Goal: Transaction & Acquisition: Purchase product/service

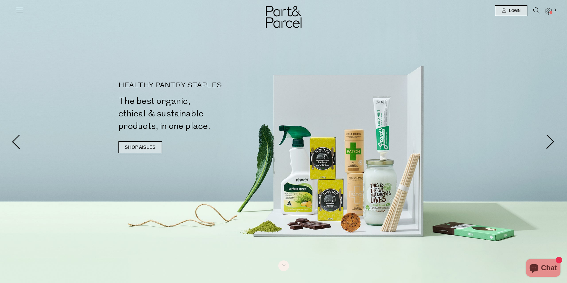
click at [137, 145] on link "SHOP AISLES" at bounding box center [139, 148] width 43 height 12
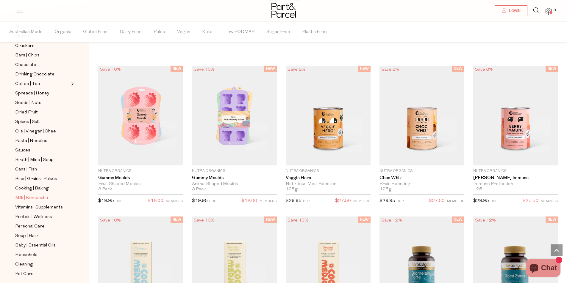
scroll to position [112, 0]
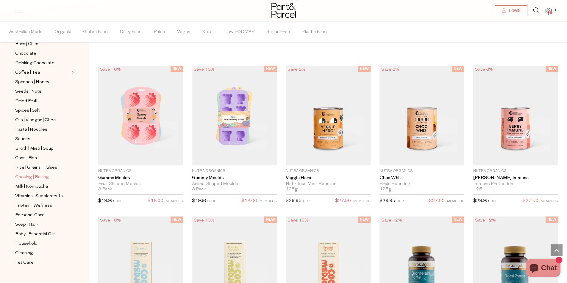
click at [44, 174] on span "Cooking | Baking" at bounding box center [32, 177] width 34 height 7
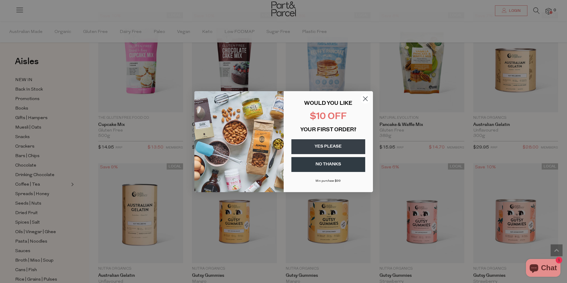
scroll to position [416, 0]
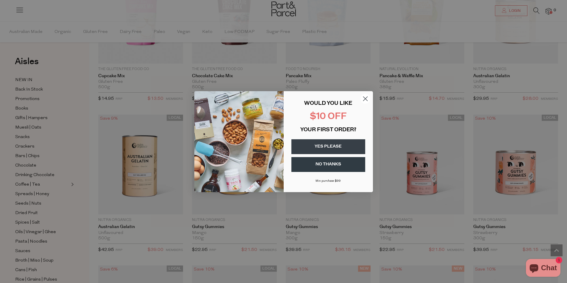
click at [365, 98] on icon "Close dialog" at bounding box center [365, 99] width 4 height 4
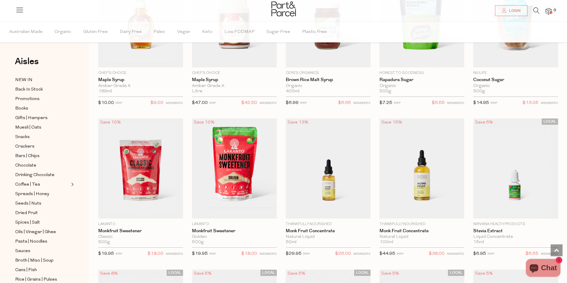
scroll to position [1190, 0]
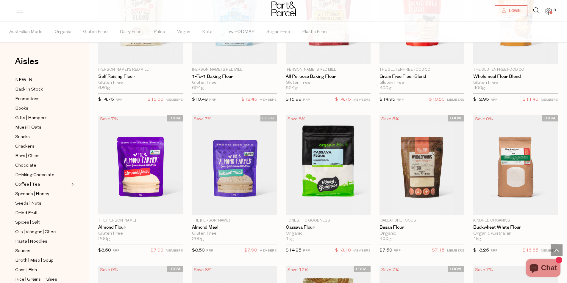
scroll to position [1636, 0]
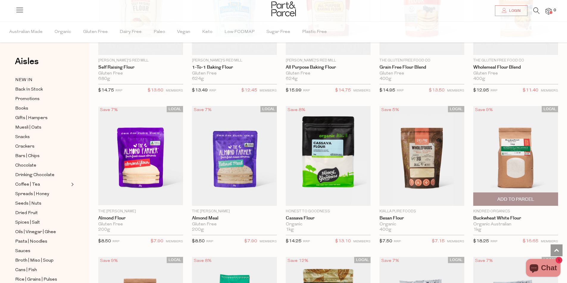
click at [509, 193] on span "Add To Parcel" at bounding box center [515, 199] width 81 height 13
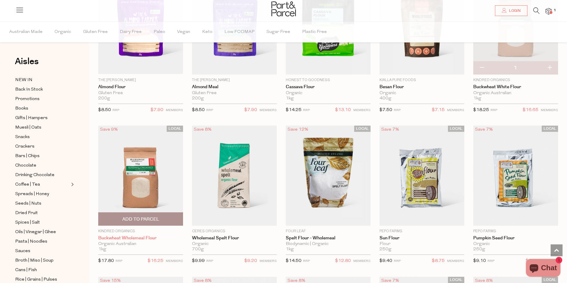
scroll to position [1784, 0]
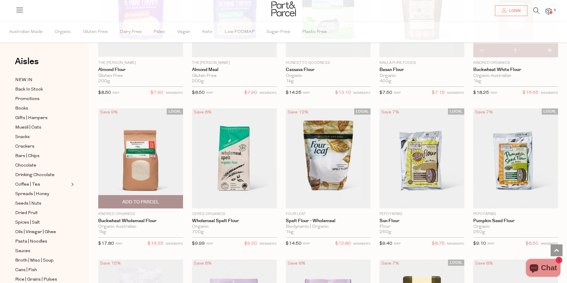
click at [147, 177] on img at bounding box center [140, 159] width 85 height 100
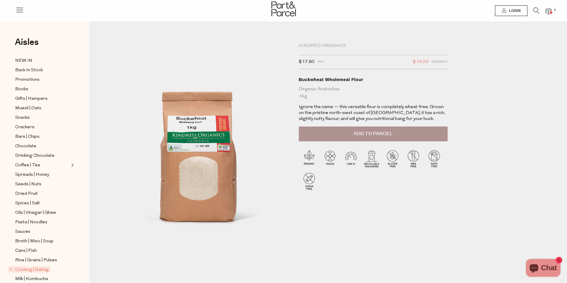
click at [388, 132] on span "Add to Parcel" at bounding box center [372, 134] width 39 height 7
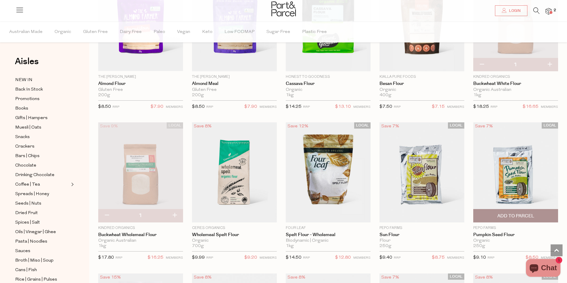
scroll to position [261, 0]
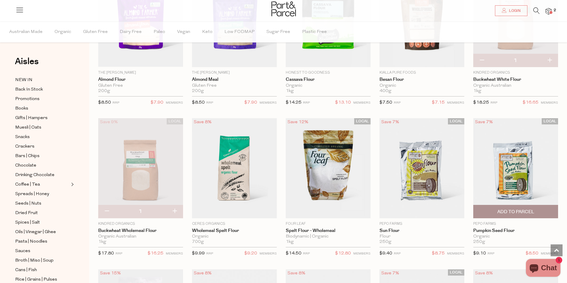
click at [515, 165] on img at bounding box center [515, 168] width 85 height 100
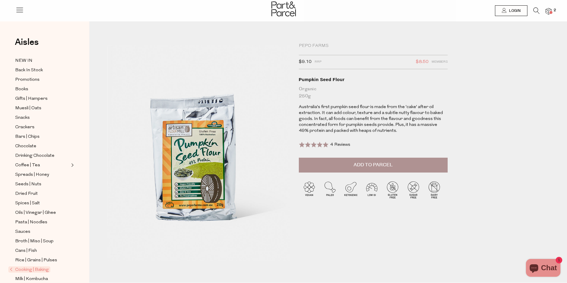
drag, startPoint x: 376, startPoint y: 164, endPoint x: 382, endPoint y: 165, distance: 6.0
click at [377, 164] on span "Add to Parcel" at bounding box center [372, 165] width 39 height 7
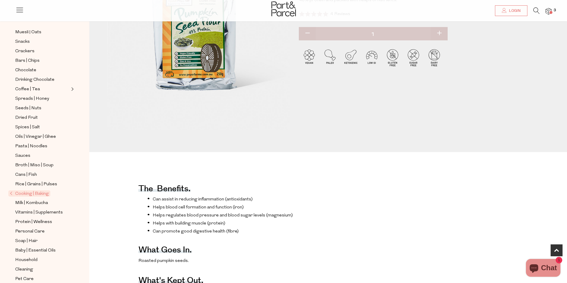
scroll to position [149, 0]
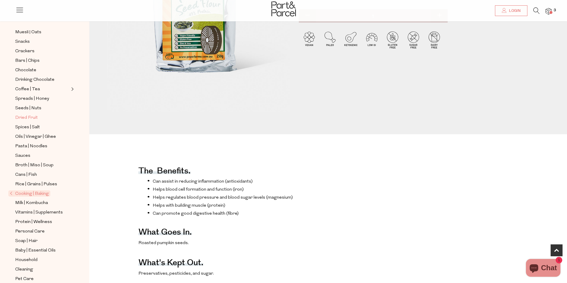
click at [37, 115] on span "Dried Fruit" at bounding box center [26, 118] width 23 height 7
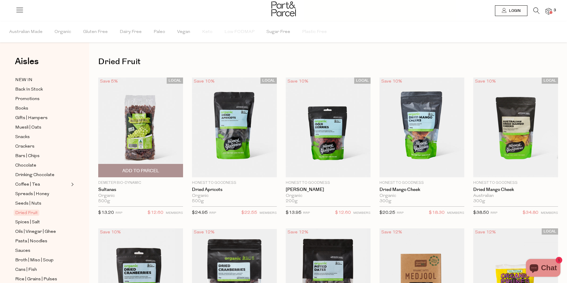
click at [142, 137] on img at bounding box center [140, 128] width 85 height 100
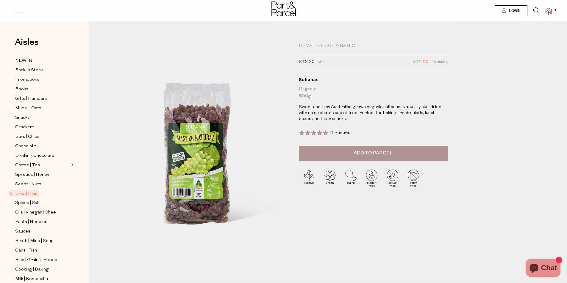
click at [385, 155] on span "Add to Parcel" at bounding box center [372, 153] width 39 height 7
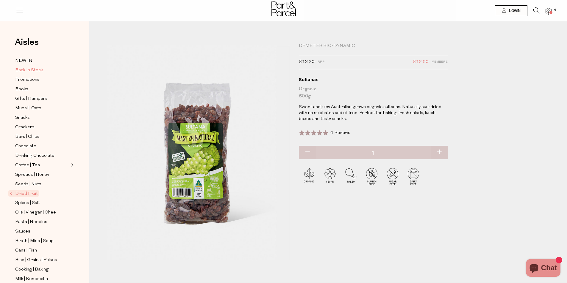
click at [36, 70] on span "Back In Stock" at bounding box center [29, 70] width 28 height 7
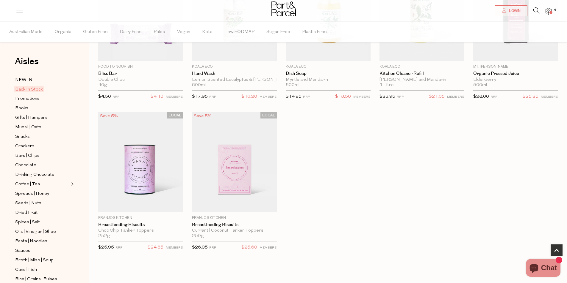
scroll to position [268, 0]
click at [29, 98] on span "Promotions" at bounding box center [27, 98] width 24 height 7
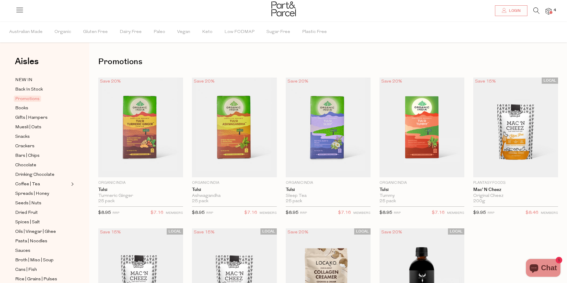
scroll to position [178, 0]
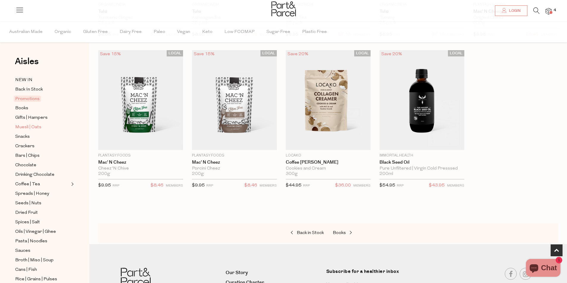
click at [21, 125] on span "Muesli | Oats" at bounding box center [28, 127] width 26 height 7
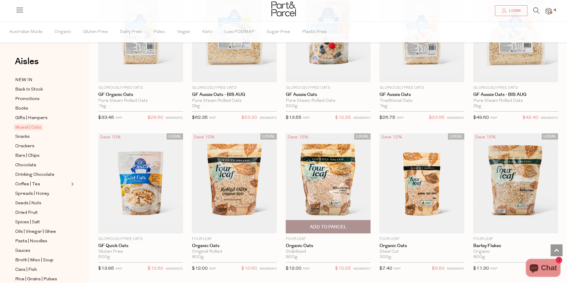
scroll to position [1398, 0]
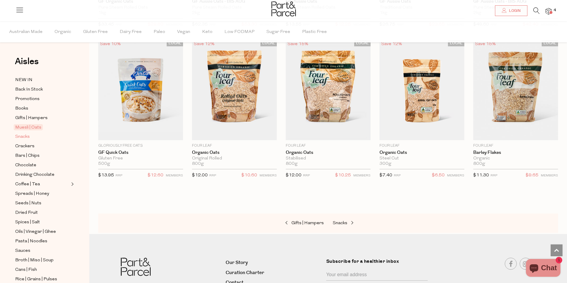
click at [25, 135] on span "Snacks" at bounding box center [22, 137] width 15 height 7
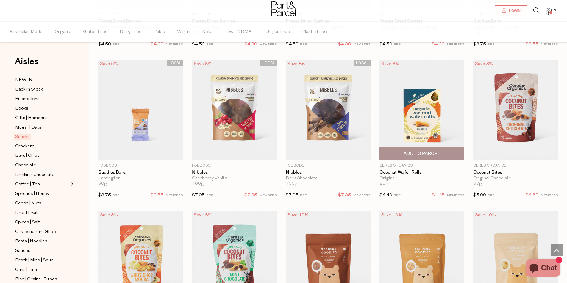
scroll to position [952, 0]
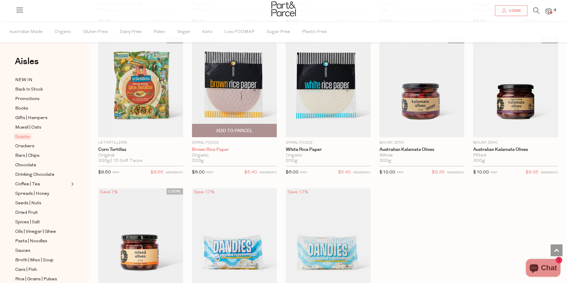
scroll to position [1933, 0]
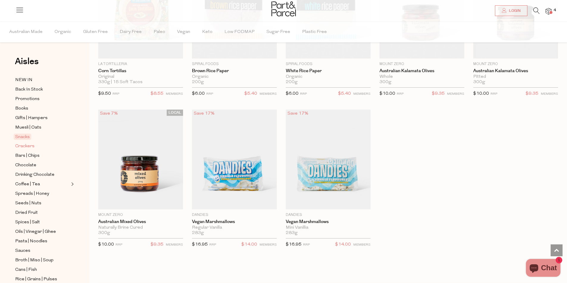
click at [25, 144] on span "Crackers" at bounding box center [24, 146] width 19 height 7
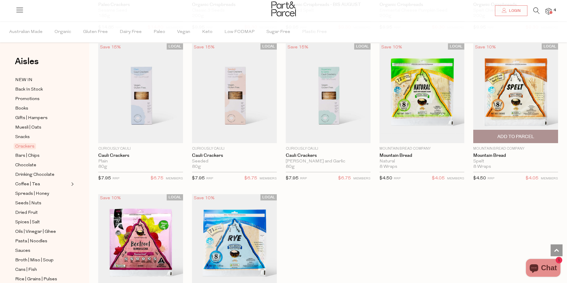
scroll to position [1011, 0]
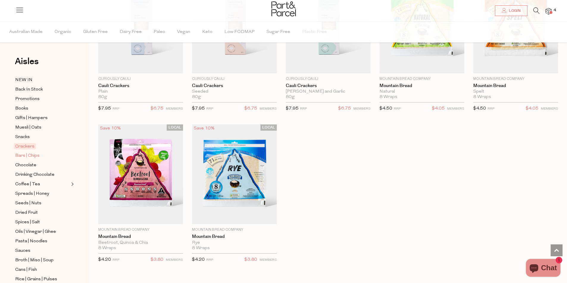
click at [34, 154] on span "Bars | Chips" at bounding box center [27, 156] width 24 height 7
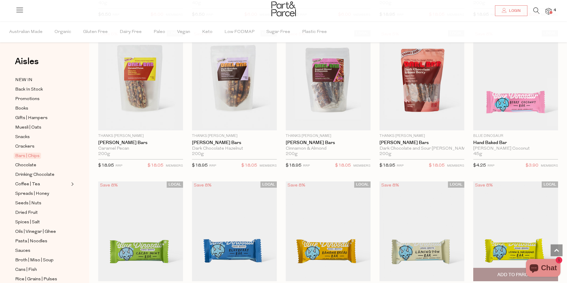
scroll to position [981, 0]
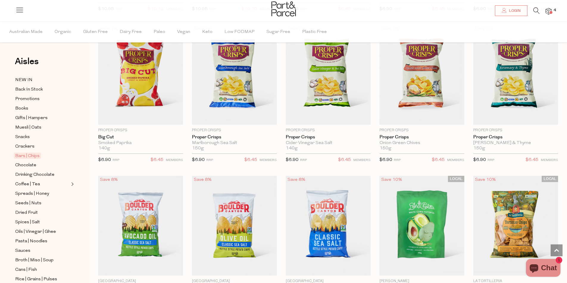
scroll to position [1990, 0]
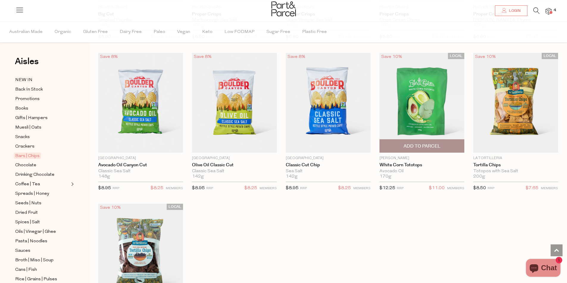
click at [419, 143] on span "Add To Parcel" at bounding box center [421, 146] width 37 height 6
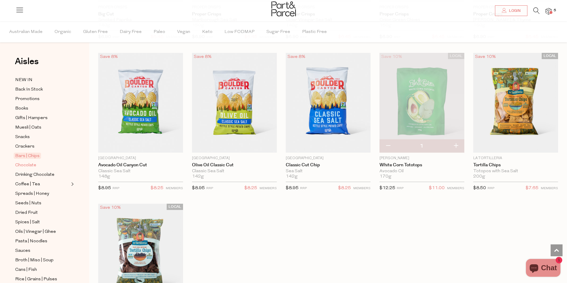
click at [29, 162] on span "Chocolate" at bounding box center [25, 165] width 21 height 7
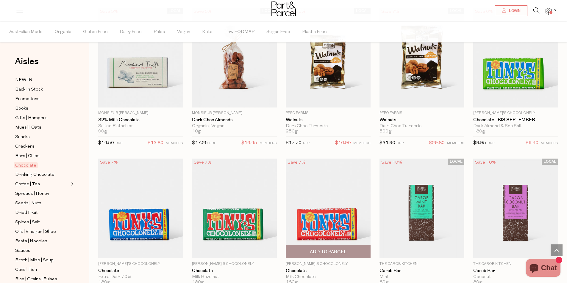
scroll to position [1219, 0]
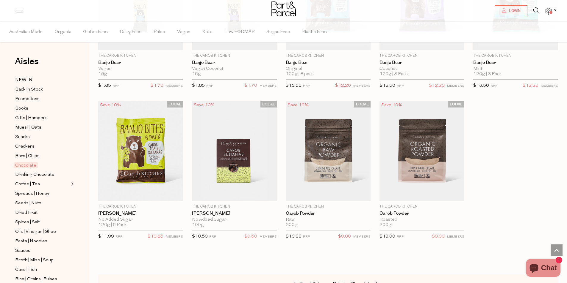
scroll to position [1636, 0]
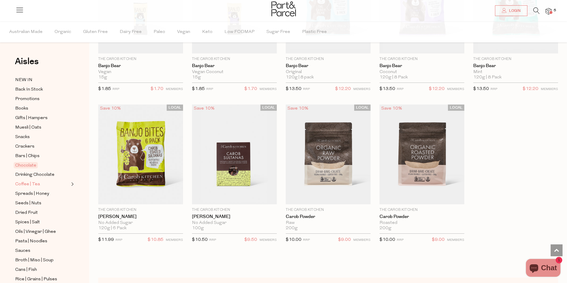
click at [28, 181] on span "Coffee | Tea" at bounding box center [27, 184] width 25 height 7
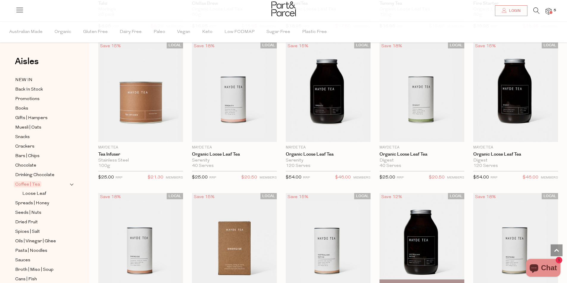
scroll to position [1249, 0]
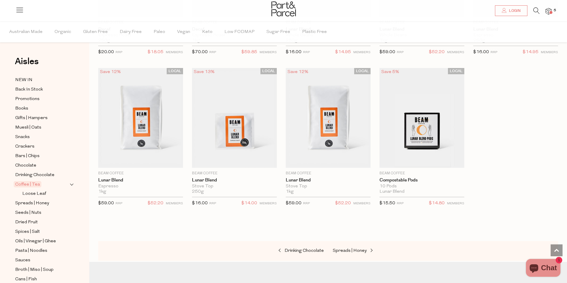
scroll to position [2644, 0]
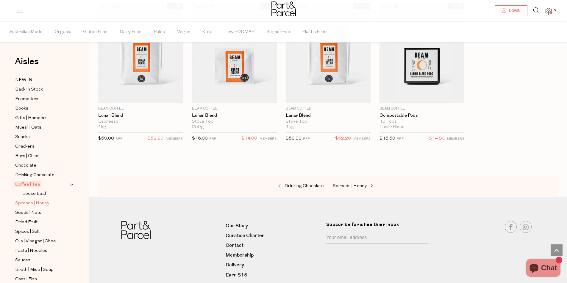
click at [32, 200] on span "Spreads | Honey" at bounding box center [32, 203] width 34 height 7
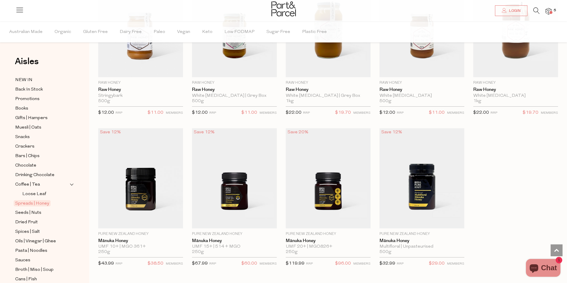
scroll to position [1368, 0]
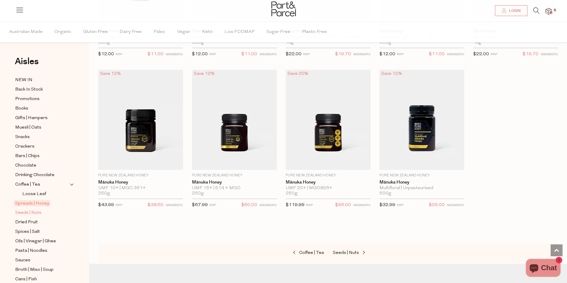
click at [20, 210] on span "Seeds | Nuts" at bounding box center [28, 213] width 26 height 7
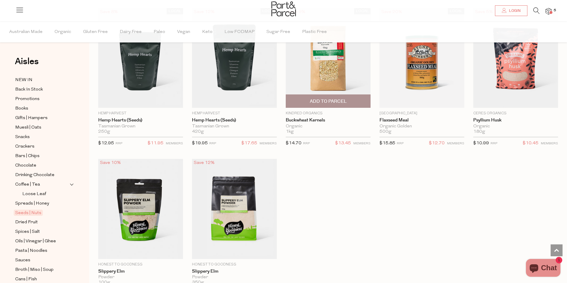
scroll to position [1309, 0]
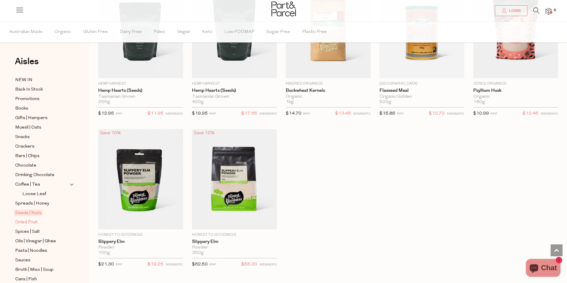
click at [32, 219] on span "Dried Fruit" at bounding box center [26, 222] width 23 height 7
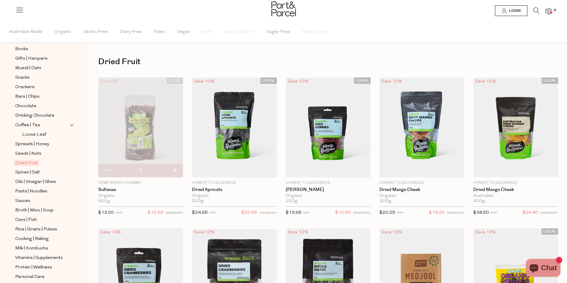
scroll to position [89, 0]
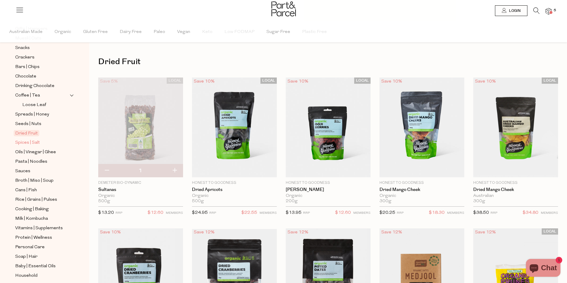
click at [20, 139] on span "Spices | Salt" at bounding box center [27, 142] width 25 height 7
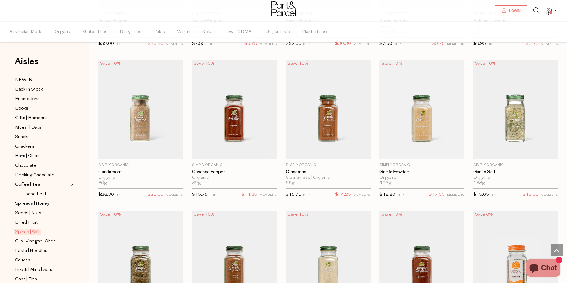
scroll to position [714, 0]
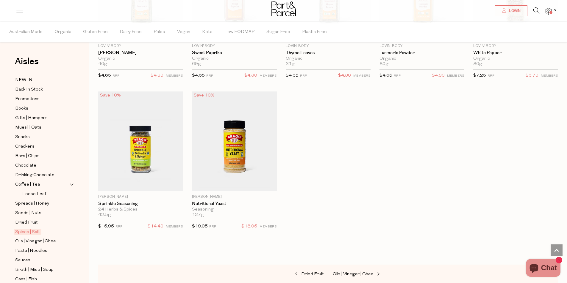
scroll to position [1665, 0]
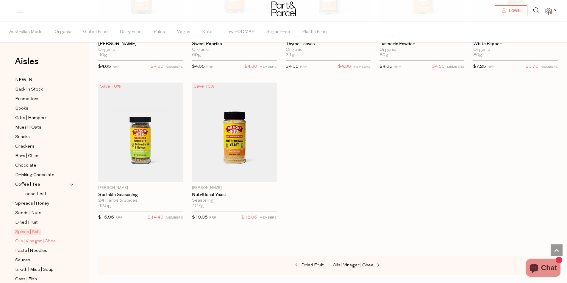
click at [42, 238] on span "Oils | Vinegar | Ghee" at bounding box center [35, 241] width 41 height 7
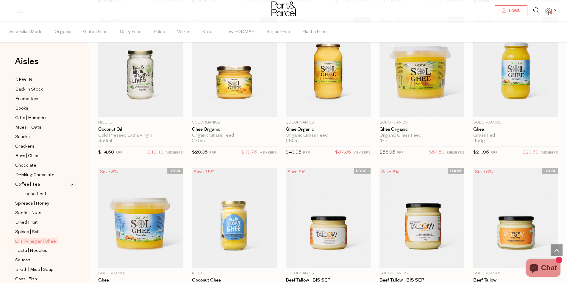
scroll to position [471, 0]
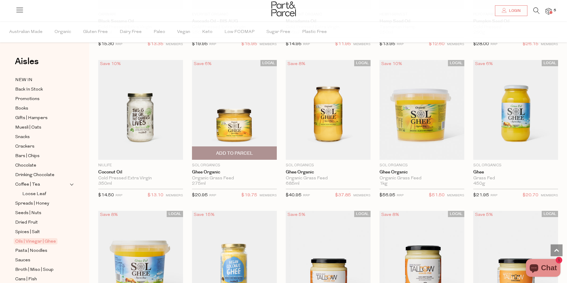
click at [236, 151] on span "Add To Parcel" at bounding box center [234, 153] width 37 height 6
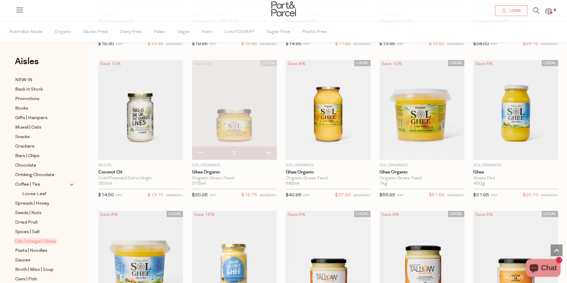
scroll to position [30, 0]
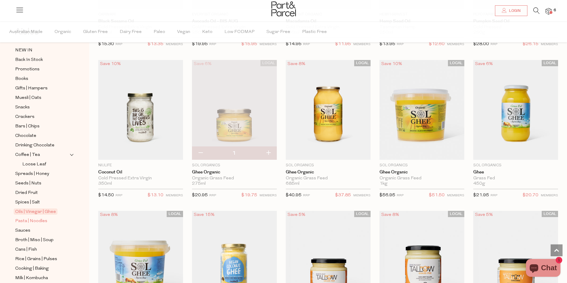
click at [33, 218] on span "Pasta | Noodles" at bounding box center [31, 221] width 32 height 7
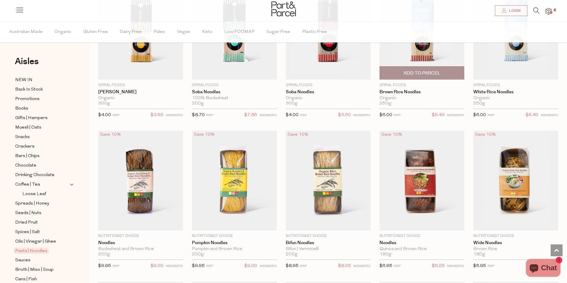
scroll to position [1249, 0]
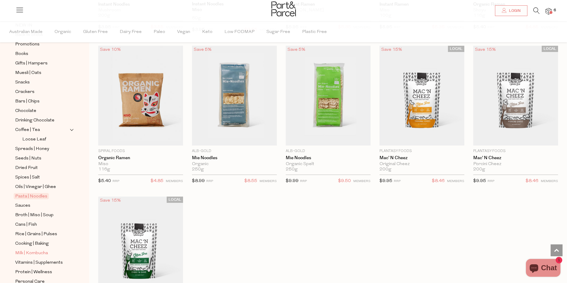
scroll to position [59, 0]
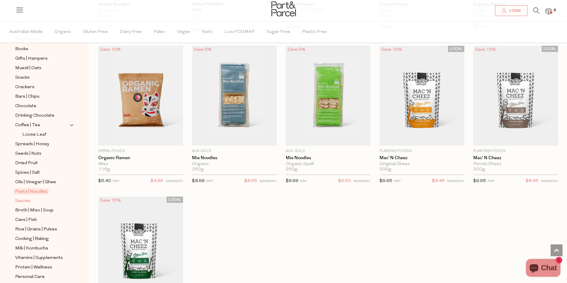
click at [27, 198] on span "Sauces" at bounding box center [22, 201] width 15 height 7
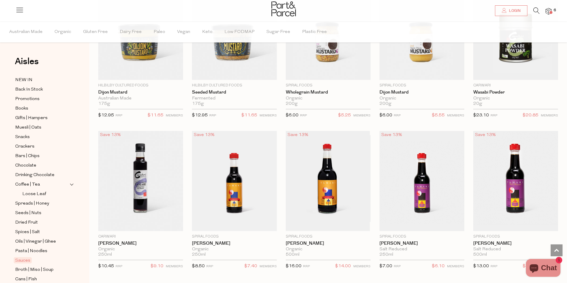
scroll to position [1309, 0]
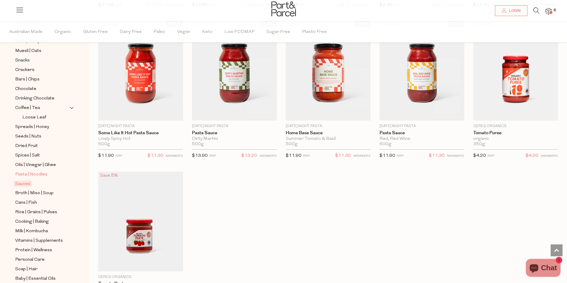
scroll to position [89, 0]
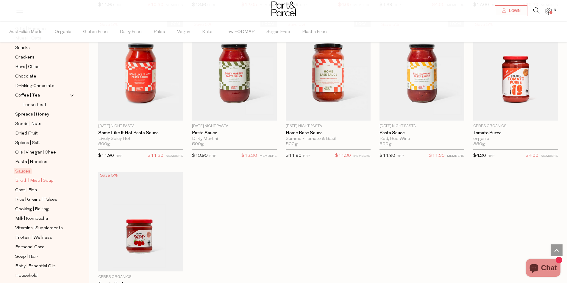
click at [40, 178] on span "Broth | Miso | Soup" at bounding box center [34, 181] width 38 height 7
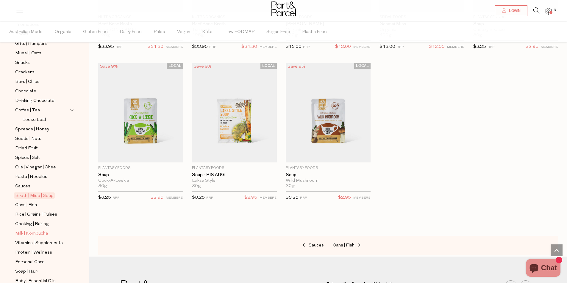
scroll to position [89, 0]
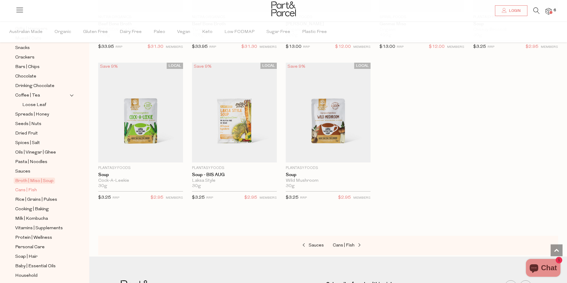
click at [27, 187] on span "Cans | Fish" at bounding box center [26, 190] width 22 height 7
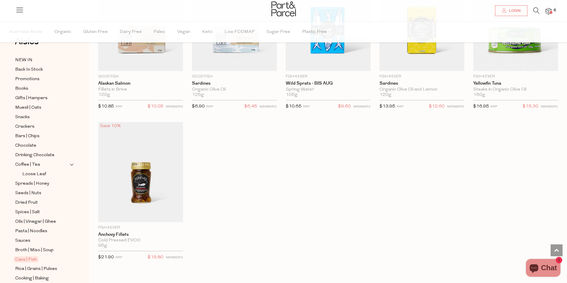
scroll to position [59, 0]
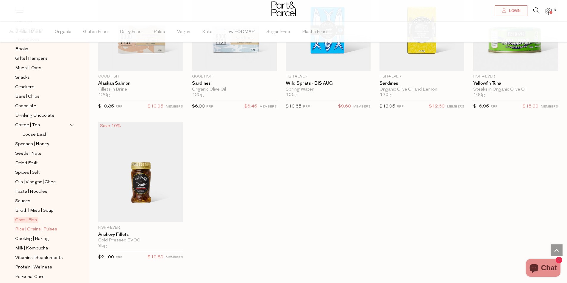
click at [40, 226] on span "Rice | Grains | Pulses" at bounding box center [36, 229] width 42 height 7
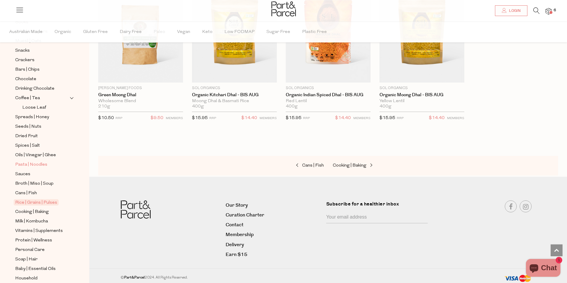
scroll to position [89, 0]
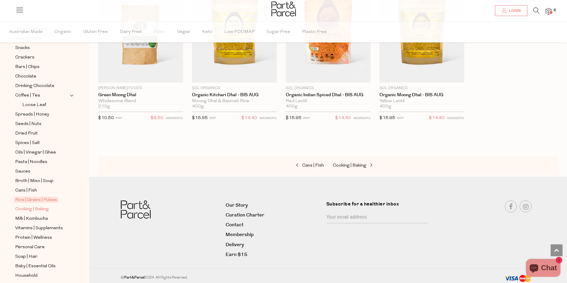
click at [37, 206] on span "Cooking | Baking" at bounding box center [32, 209] width 34 height 7
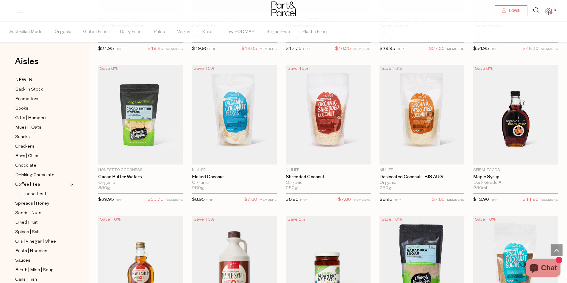
scroll to position [922, 0]
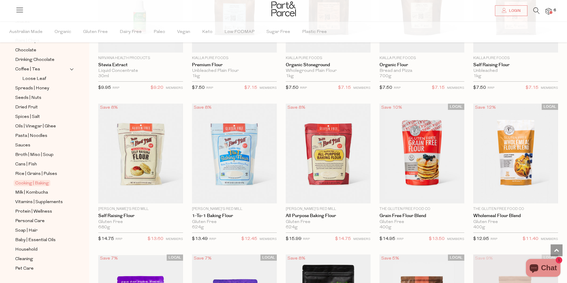
scroll to position [119, 0]
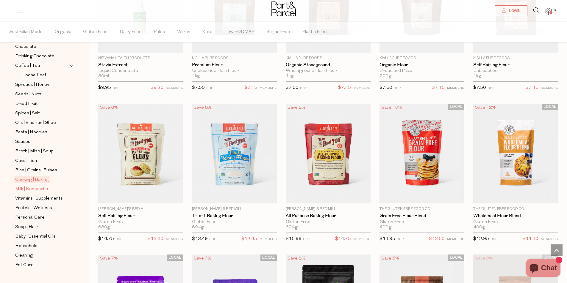
click at [42, 186] on span "Milk | Kombucha" at bounding box center [31, 189] width 33 height 7
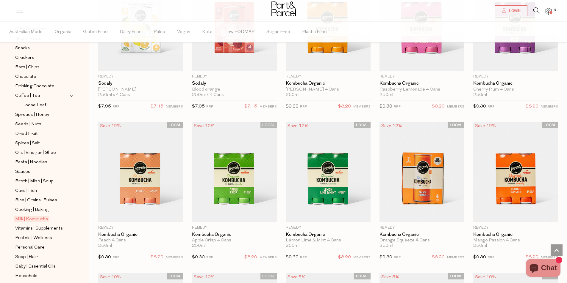
scroll to position [89, 0]
click at [51, 225] on span "Vitamins | Supplements" at bounding box center [39, 228] width 48 height 7
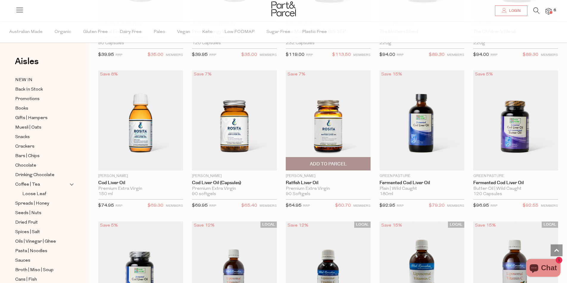
scroll to position [1223, 0]
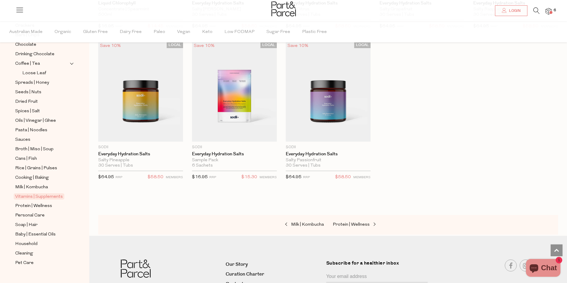
scroll to position [1728, 0]
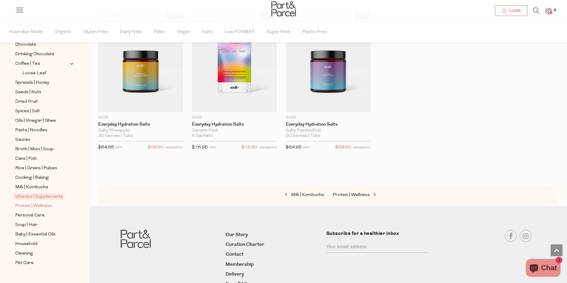
click at [42, 203] on span "Protein | Wellness" at bounding box center [33, 206] width 37 height 7
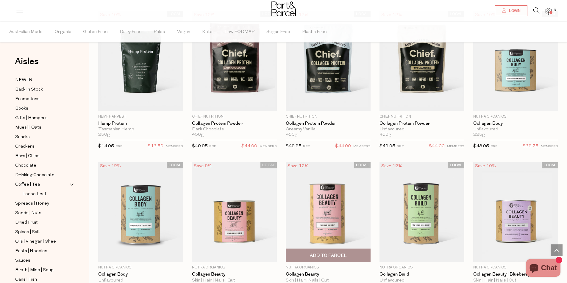
scroll to position [446, 0]
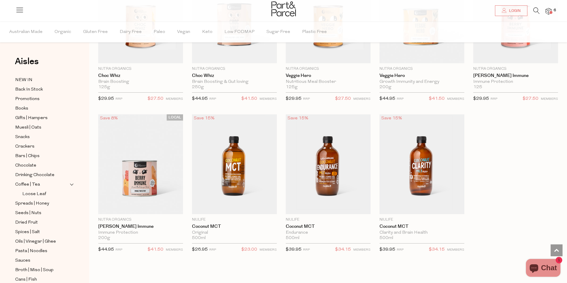
scroll to position [121, 0]
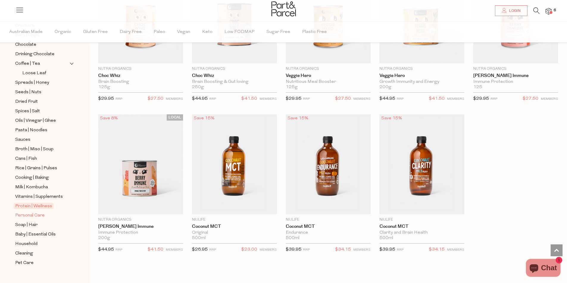
click at [30, 212] on span "Personal Care" at bounding box center [29, 215] width 29 height 7
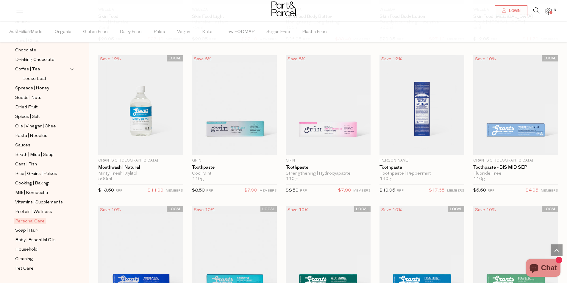
scroll to position [121, 0]
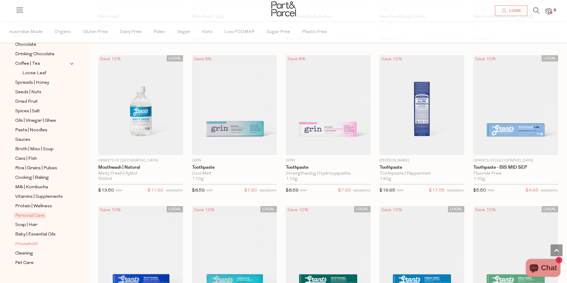
click at [26, 241] on span "Household" at bounding box center [26, 244] width 22 height 7
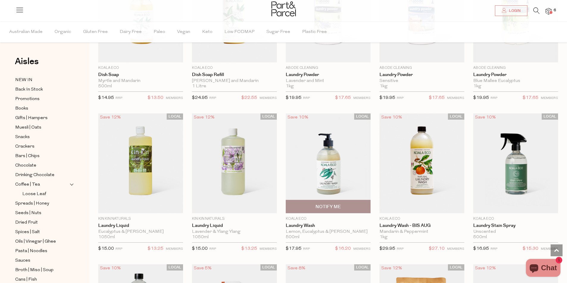
scroll to position [1279, 0]
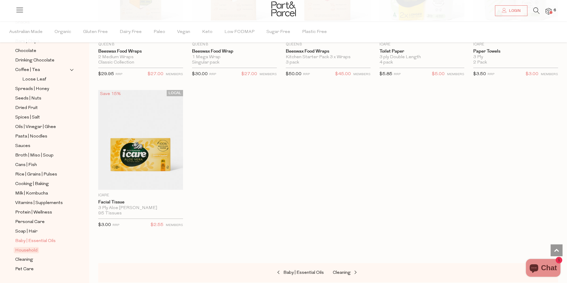
scroll to position [121, 0]
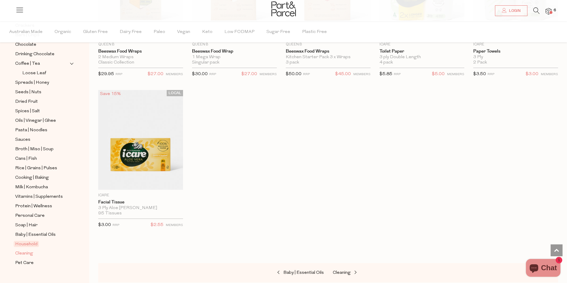
click at [22, 250] on span "Cleaning" at bounding box center [24, 253] width 18 height 7
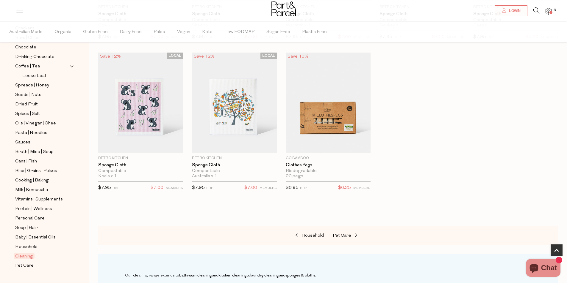
scroll to position [121, 0]
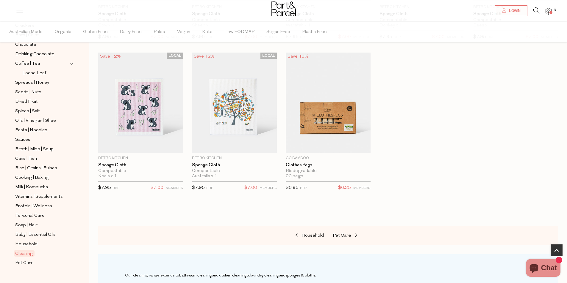
click at [549, 11] on img at bounding box center [548, 11] width 6 height 7
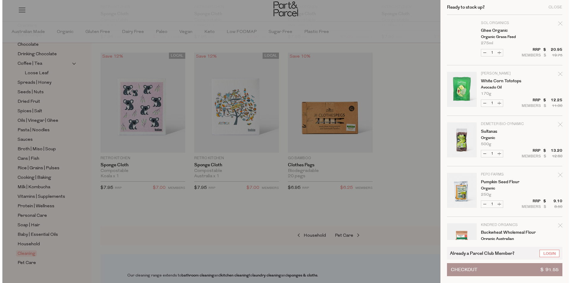
scroll to position [328, 0]
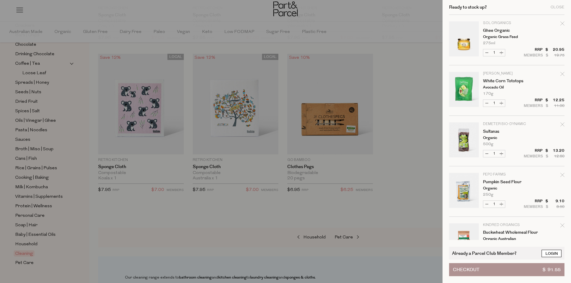
click at [554, 255] on link "Login" at bounding box center [552, 253] width 20 height 7
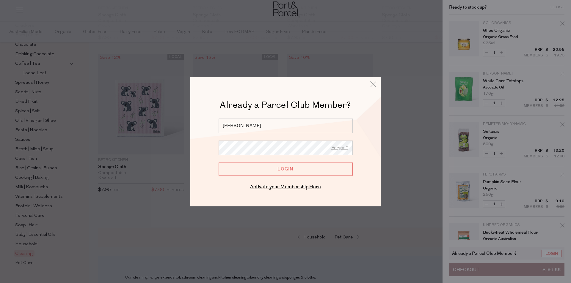
click at [284, 168] on input "Login" at bounding box center [286, 169] width 134 height 13
click at [249, 126] on input "Graham" at bounding box center [286, 126] width 134 height 15
type input "G"
type input "[EMAIL_ADDRESS][DOMAIN_NAME]"
click at [285, 170] on input "Login" at bounding box center [286, 169] width 134 height 13
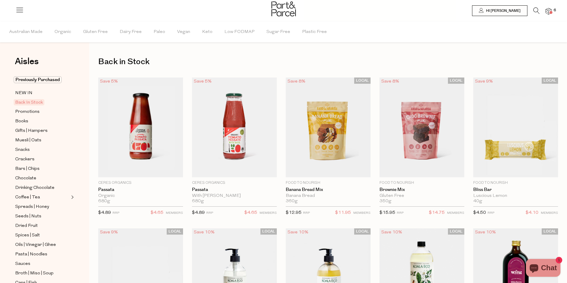
click at [549, 10] on img at bounding box center [548, 11] width 6 height 7
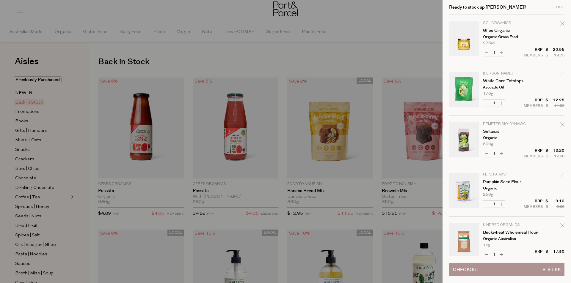
scroll to position [113, 0]
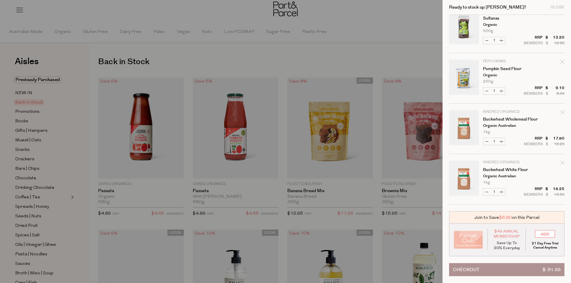
click at [519, 269] on button "Checkout $ 91.55" at bounding box center [506, 270] width 115 height 13
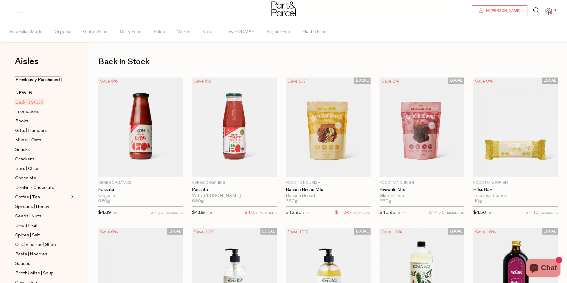
click at [515, 8] on span "Hi [PERSON_NAME]" at bounding box center [502, 10] width 36 height 5
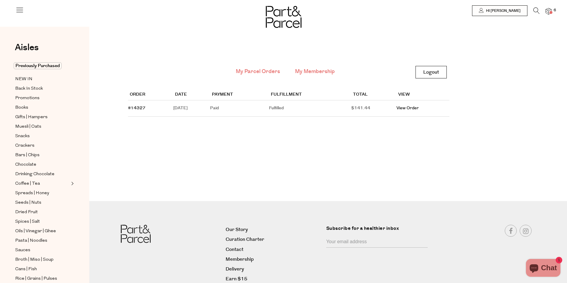
click at [320, 71] on link "My Membership" at bounding box center [315, 72] width 40 height 8
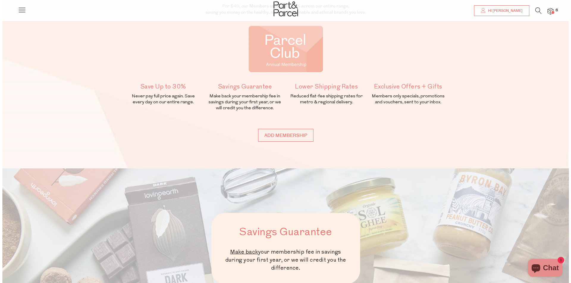
scroll to position [119, 0]
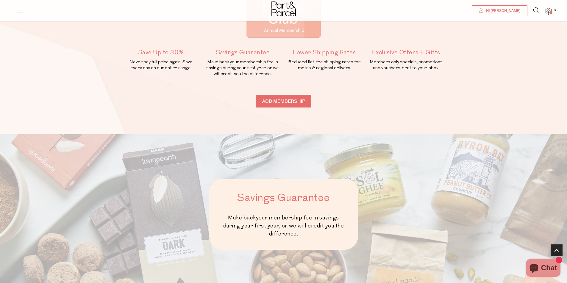
click at [286, 102] on input "Add membership" at bounding box center [283, 101] width 55 height 13
type input "ADDED"
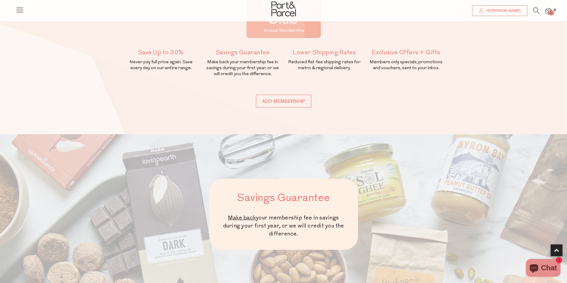
type input "ADDED"
click at [547, 10] on img at bounding box center [548, 11] width 6 height 7
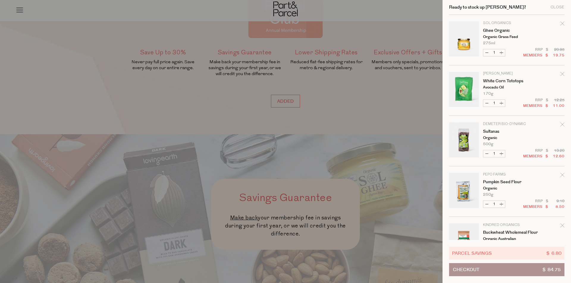
scroll to position [126, 0]
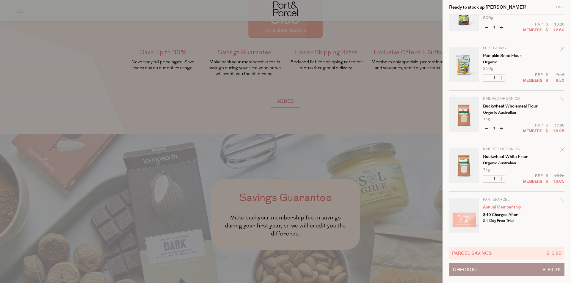
click at [561, 200] on icon "Remove Annual Membership" at bounding box center [562, 200] width 4 height 4
type input "Add Membership"
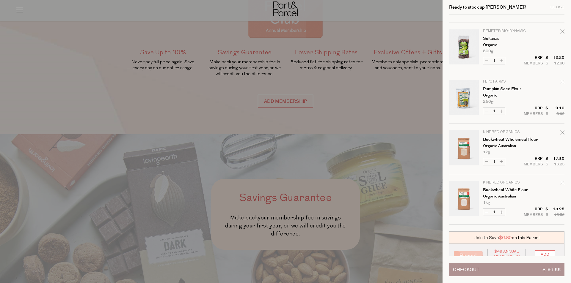
scroll to position [113, 0]
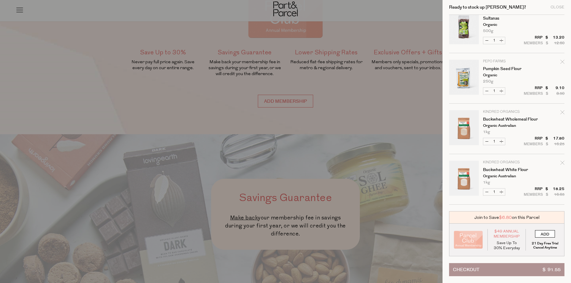
click at [545, 233] on input "ADD" at bounding box center [545, 233] width 20 height 7
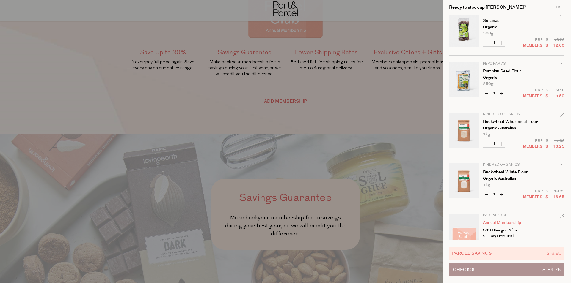
scroll to position [126, 0]
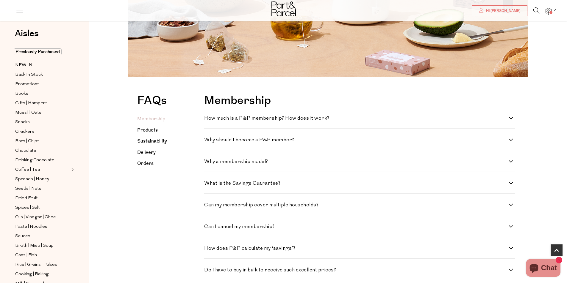
click at [511, 118] on label "How much is a P&P membership? How does it work?" at bounding box center [359, 118] width 310 height 5
click at [208, 118] on work\? "How much is a P&P membership? How does it work?" at bounding box center [206, 118] width 4 height 4
checkbox work\? "true"
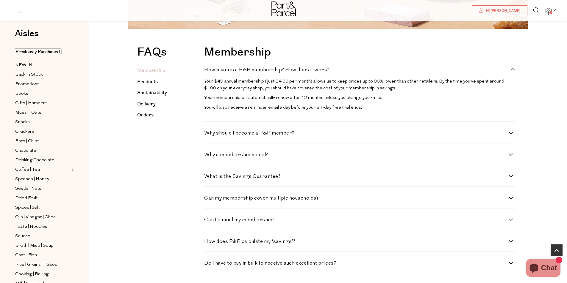
scroll to position [178, 0]
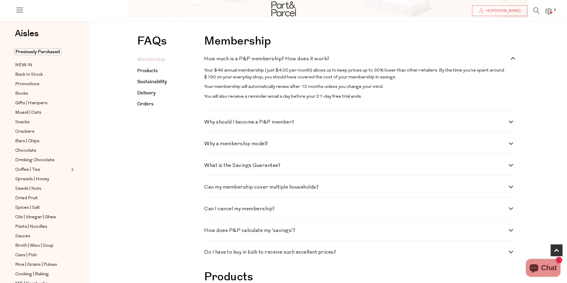
click at [512, 124] on label "Why should I become a P&P member?" at bounding box center [359, 122] width 310 height 5
click at [208, 124] on member\? "Why should I become a P&P member?" at bounding box center [206, 122] width 4 height 4
checkbox member\? "true"
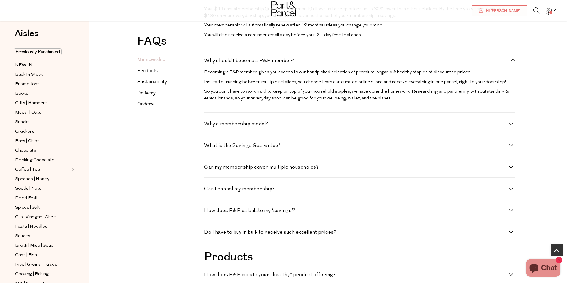
scroll to position [268, 0]
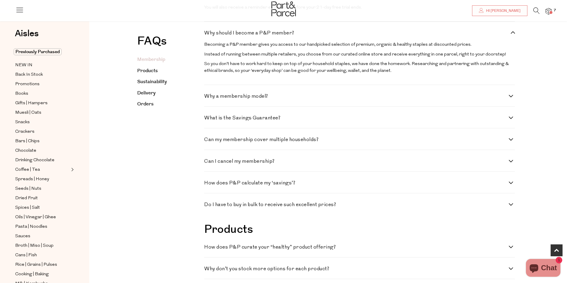
click at [510, 98] on label "Why a membership model?" at bounding box center [359, 96] width 310 height 5
click at [208, 98] on model\? "Why a membership model?" at bounding box center [206, 96] width 4 height 4
checkbox model\? "true"
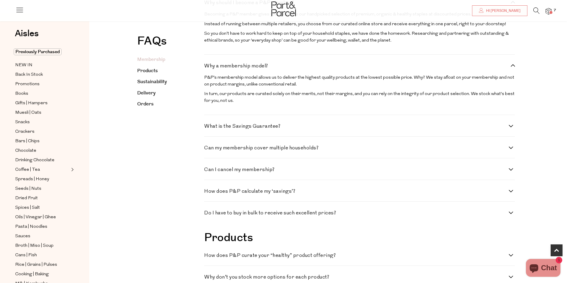
scroll to position [327, 0]
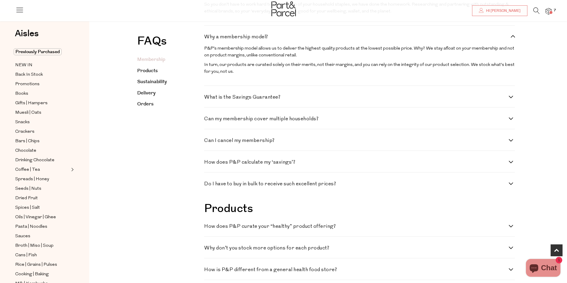
click at [511, 100] on label "What is the Savings Guarantee?" at bounding box center [359, 97] width 310 height 5
click at [208, 99] on Guarantee\? "What is the Savings Guarantee?" at bounding box center [206, 97] width 4 height 4
checkbox Guarantee\? "true"
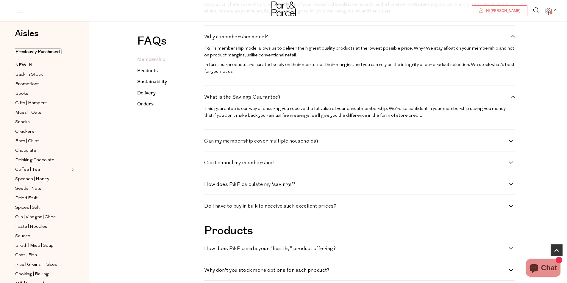
click at [510, 144] on label "Can my membership cover multiple households?" at bounding box center [359, 141] width 310 height 5
click at [208, 143] on households\? "Can my membership cover multiple households?" at bounding box center [206, 141] width 4 height 4
checkbox households\? "true"
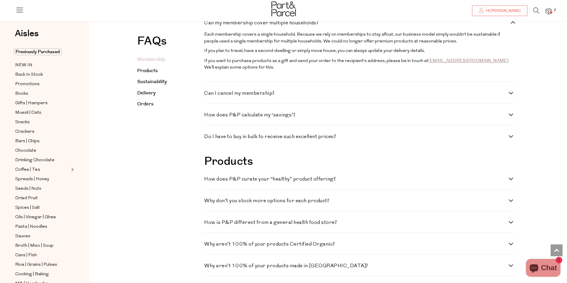
scroll to position [446, 0]
click at [512, 95] on label "Can I cancel my membership?" at bounding box center [359, 92] width 310 height 5
click at [208, 94] on membership\? "Can I cancel my membership?" at bounding box center [206, 92] width 4 height 4
checkbox membership\? "true"
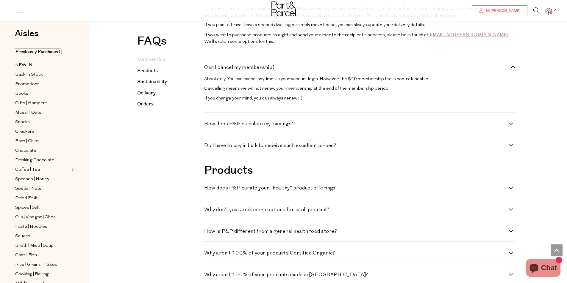
scroll to position [506, 0]
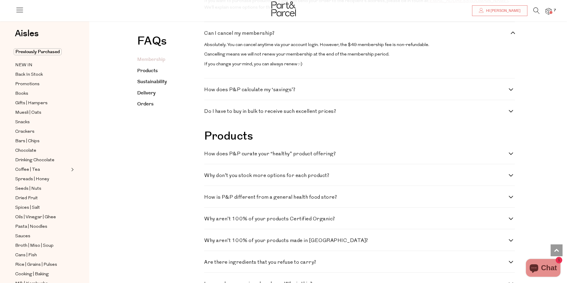
click at [510, 92] on label "How does P&P calculate my ‘savings’?" at bounding box center [359, 89] width 310 height 5
click at [208, 91] on ‘savings’\? "How does P&P calculate my ‘savings’?" at bounding box center [206, 89] width 4 height 4
checkbox ‘savings’\? "true"
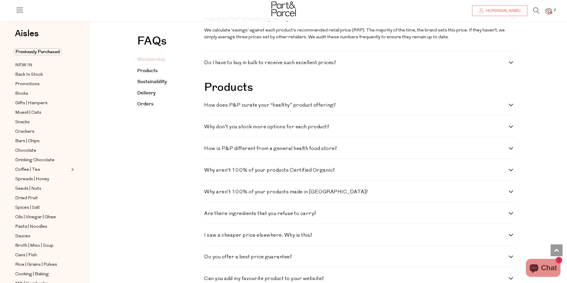
scroll to position [595, 0]
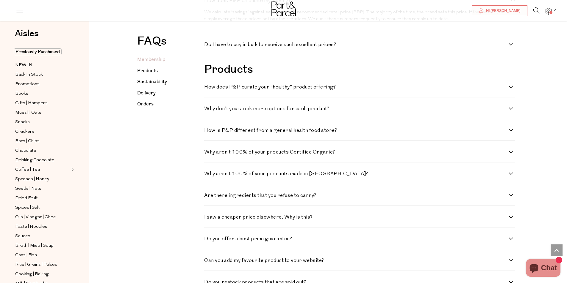
click at [512, 112] on label "Why don’t you stock more options for each product?" at bounding box center [359, 108] width 310 height 5
click at [208, 110] on product\? "Why don’t you stock more options for each product?" at bounding box center [206, 108] width 4 height 4
checkbox product\? "true"
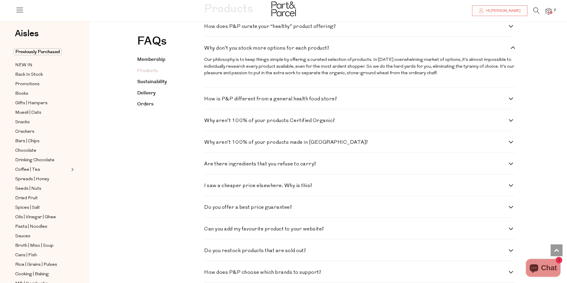
scroll to position [684, 0]
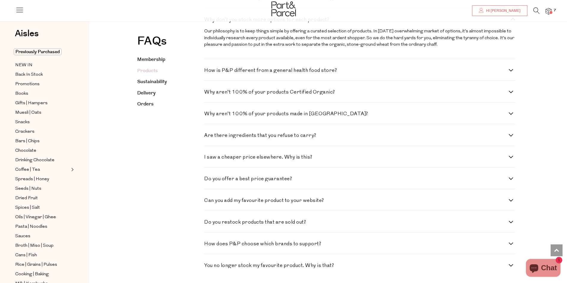
click at [510, 73] on label "How is P&P different from a general health food store?" at bounding box center [359, 70] width 310 height 5
click at [208, 72] on store\? "How is P&P different from a general health food store?" at bounding box center [206, 70] width 4 height 4
checkbox store\? "true"
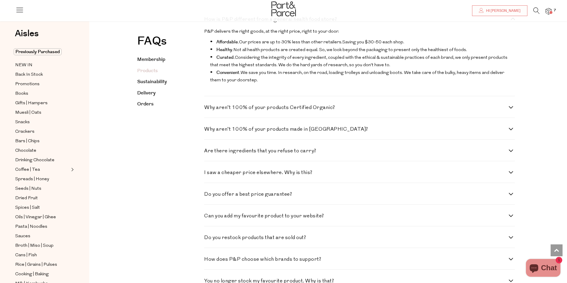
scroll to position [744, 0]
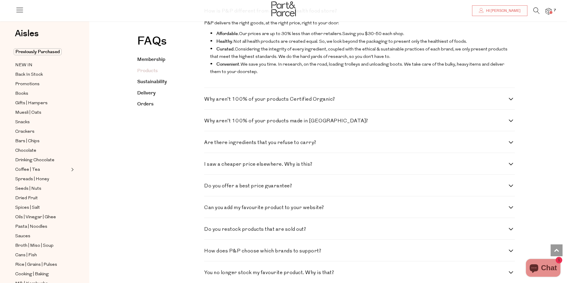
click at [513, 102] on label "Why aren’t 100% of your products Certified Organic?" at bounding box center [359, 99] width 310 height 5
click at [208, 101] on Organic\? "Why aren’t 100% of your products Certified Organic?" at bounding box center [206, 99] width 4 height 4
checkbox Organic\? "true"
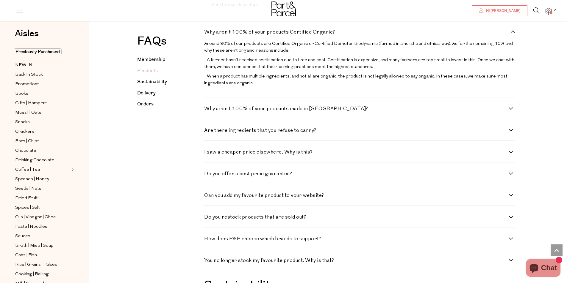
scroll to position [833, 0]
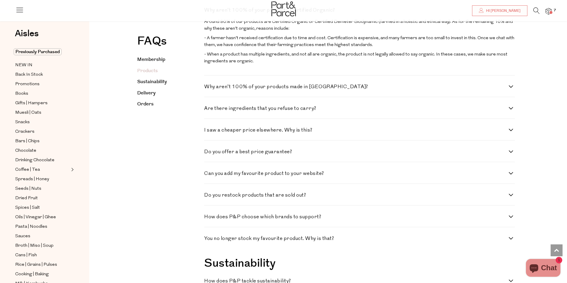
click at [512, 133] on label "I saw a cheaper price elsewhere. Why is this?" at bounding box center [359, 130] width 310 height 5
click at [208, 132] on this\? "I saw a cheaper price elsewhere. Why is this?" at bounding box center [206, 130] width 4 height 4
checkbox this\? "true"
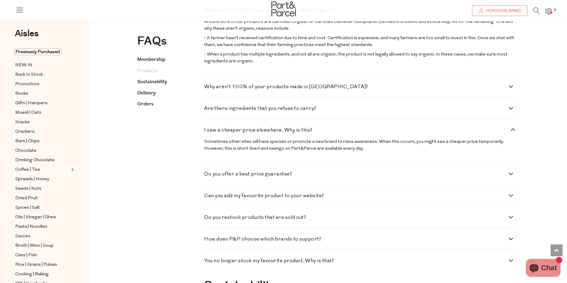
click at [510, 111] on label "Are there ingredients that you refuse to carry?" at bounding box center [359, 108] width 310 height 5
click at [208, 110] on carry\? "Are there ingredients that you refuse to carry?" at bounding box center [206, 108] width 4 height 4
checkbox carry\? "true"
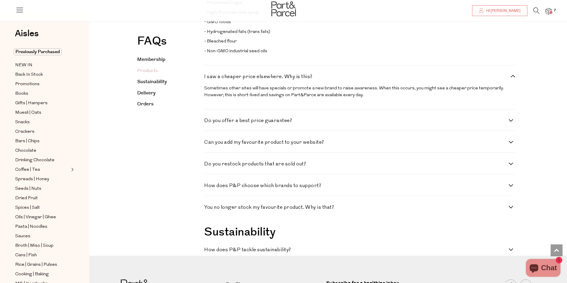
scroll to position [1041, 0]
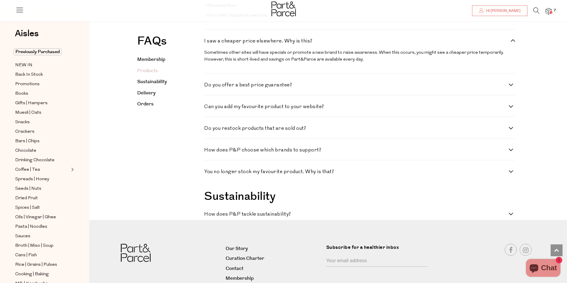
click at [510, 109] on label "Can you add my favourite product to your website?" at bounding box center [359, 106] width 310 height 5
click at [208, 108] on website\? "Can you add my favourite product to your website?" at bounding box center [206, 106] width 4 height 4
checkbox website\? "true"
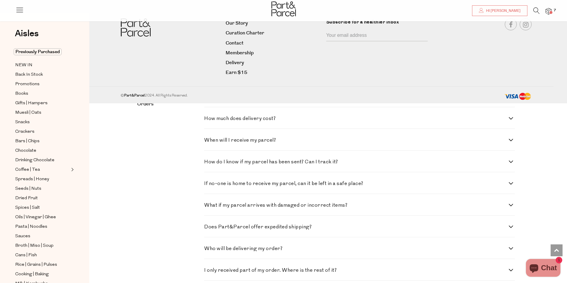
scroll to position [1279, 0]
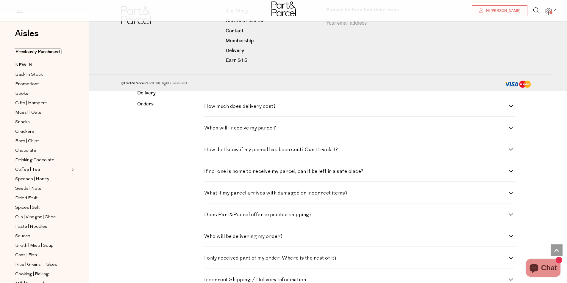
click at [510, 109] on label "How much does delivery cost?" at bounding box center [359, 106] width 310 height 5
click at [208, 108] on cost\? "How much does delivery cost?" at bounding box center [206, 106] width 4 height 4
checkbox cost\? "true"
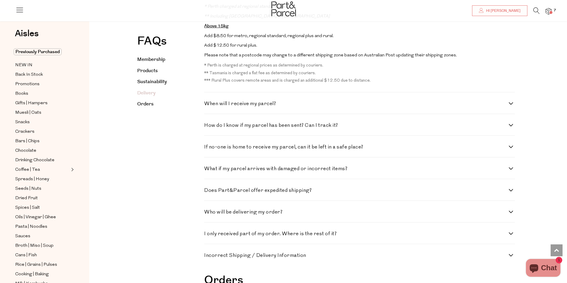
scroll to position [1636, 0]
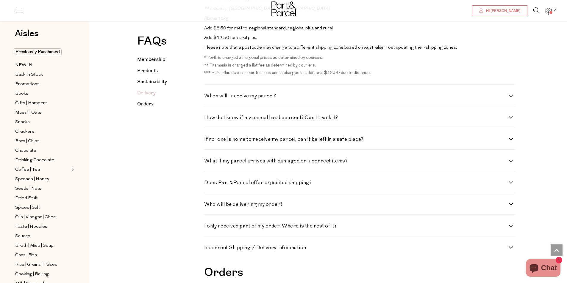
click at [510, 142] on label "If no-one is home to receive my parcel, can it be left in a safe place?" at bounding box center [359, 139] width 310 height 5
click at [208, 141] on place\? "If no-one is home to receive my parcel, can it be left in a safe place?" at bounding box center [206, 139] width 4 height 4
checkbox place\? "true"
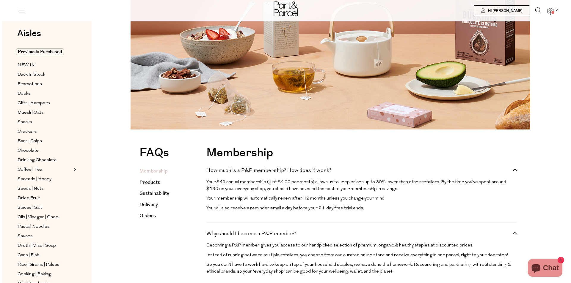
scroll to position [0, 0]
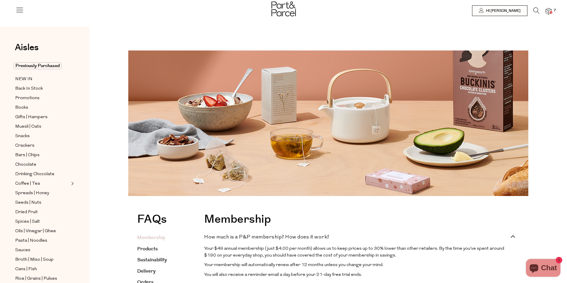
click at [547, 10] on img at bounding box center [548, 11] width 6 height 7
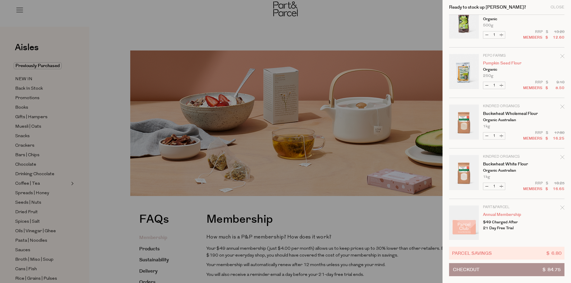
scroll to position [126, 0]
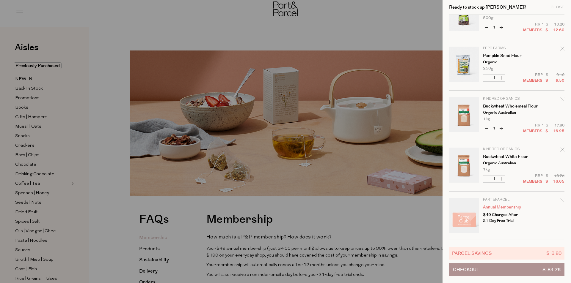
click at [562, 201] on icon "Remove Annual Membership" at bounding box center [562, 200] width 4 height 4
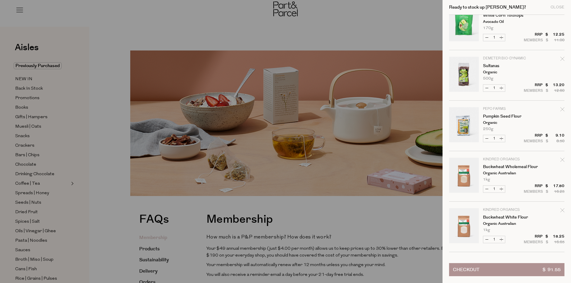
scroll to position [113, 0]
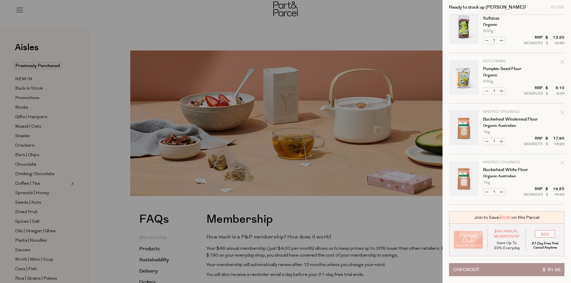
click at [487, 268] on button "Checkout $ 91.55" at bounding box center [506, 270] width 115 height 13
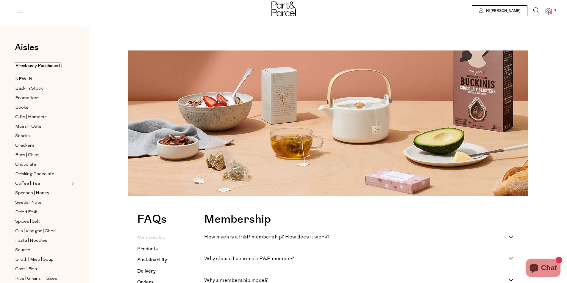
click at [550, 12] on span at bounding box center [550, 12] width 3 height 3
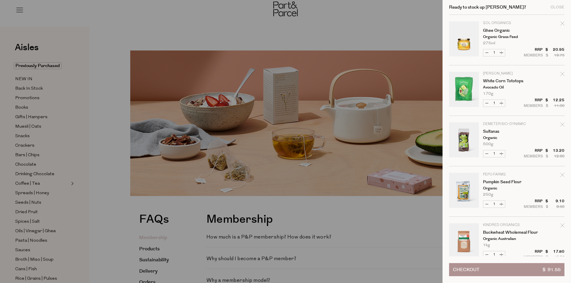
click at [563, 22] on icon "Remove Ghee Organic" at bounding box center [562, 23] width 4 height 4
type input "Add Membership"
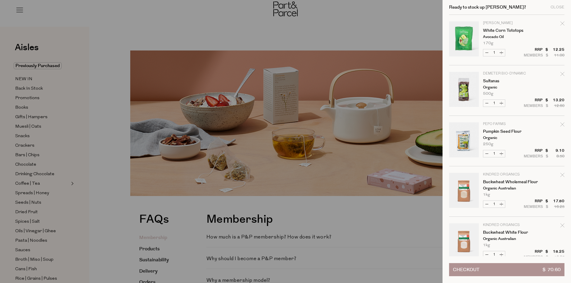
click at [561, 24] on icon "Remove White Corn Tototops" at bounding box center [562, 23] width 4 height 4
type input "Add Membership"
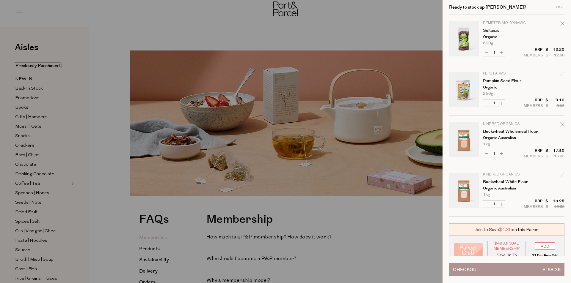
click at [507, 270] on button "Checkout $ 58.35" at bounding box center [506, 270] width 115 height 13
